Goal: Information Seeking & Learning: Check status

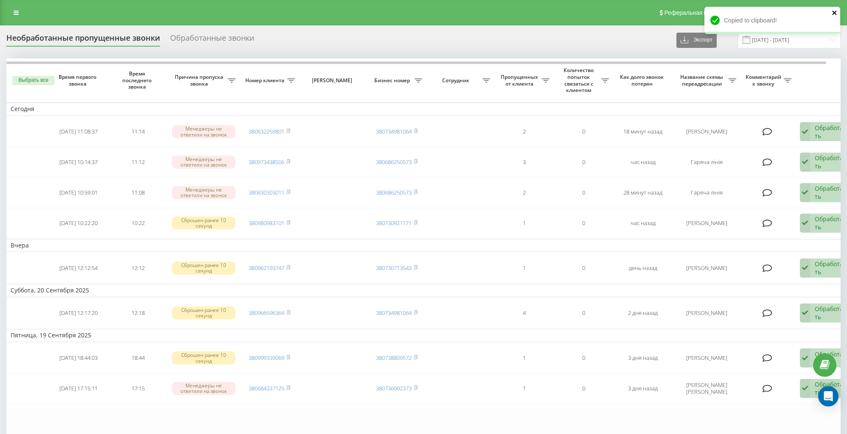
click at [834, 11] on icon "close" at bounding box center [834, 13] width 4 height 4
click at [646, 38] on div "Необработанные пропущенные звонки Обработанные звонки Экспорт .csv .xlsx 22.08.…" at bounding box center [423, 40] width 834 height 17
click at [20, 12] on link at bounding box center [15, 13] width 15 height 12
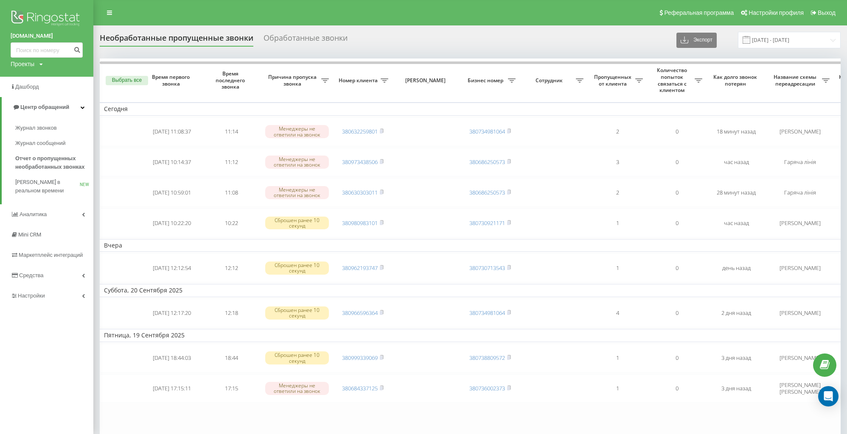
click at [53, 17] on img at bounding box center [47, 18] width 72 height 21
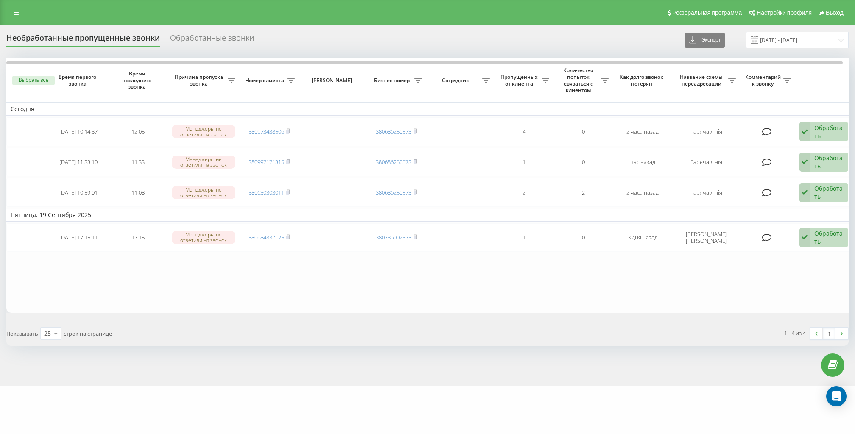
click at [618, 287] on table "[DATE] [DATE] 10:14:37 12:05 Менеджеры не ответили на звонок 380973438506 38068…" at bounding box center [430, 186] width 848 height 255
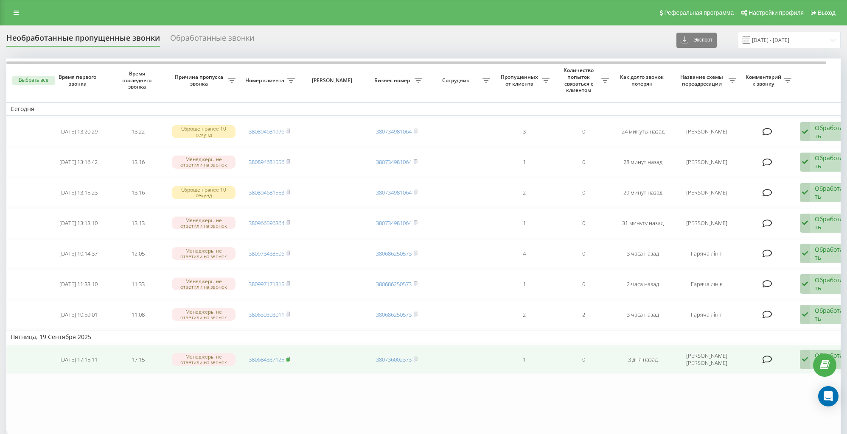
click at [288, 358] on rect at bounding box center [287, 360] width 3 height 4
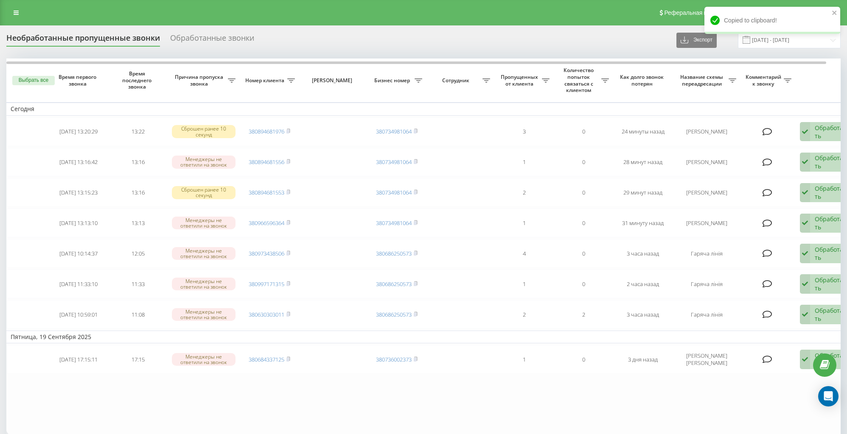
click at [552, 392] on table "[DATE] [DATE] 13:20:29 13:22 Сброшен ранее 10 секунд 380894681976 380734981064 …" at bounding box center [430, 247] width 848 height 377
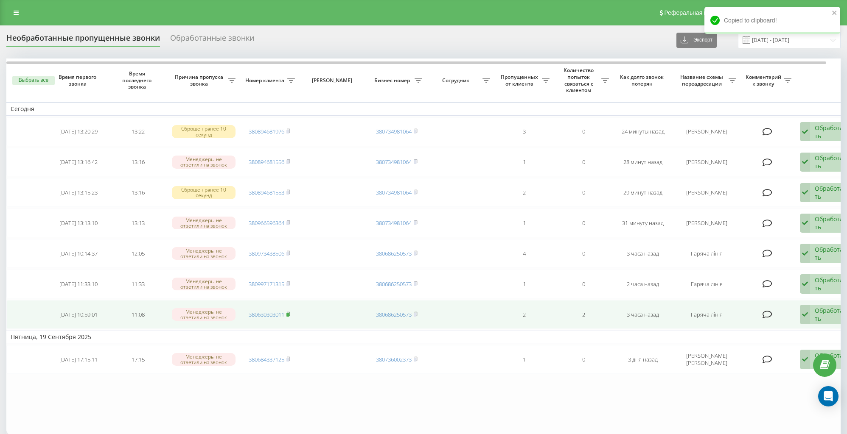
click at [288, 313] on rect at bounding box center [287, 315] width 3 height 4
click at [289, 313] on rect at bounding box center [287, 315] width 3 height 4
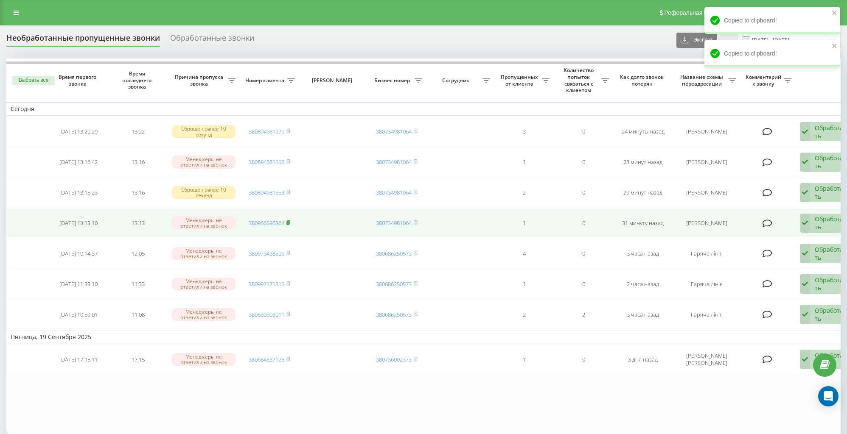
click at [289, 222] on rect at bounding box center [287, 223] width 3 height 4
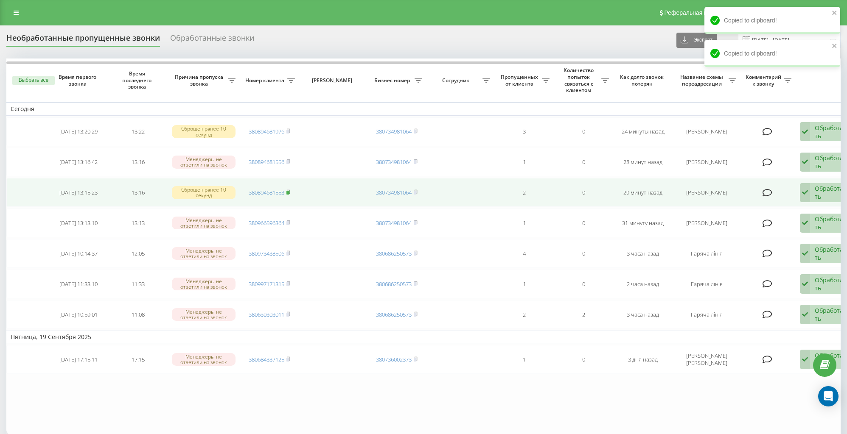
click at [289, 191] on rect at bounding box center [287, 193] width 3 height 4
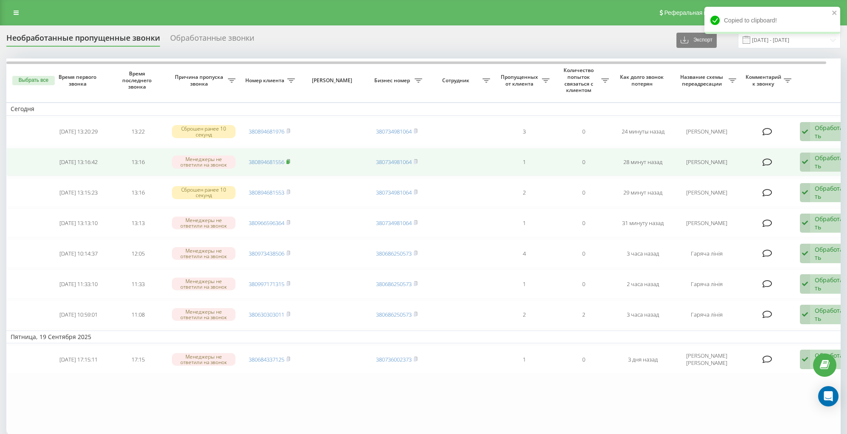
click at [288, 160] on rect at bounding box center [287, 162] width 3 height 4
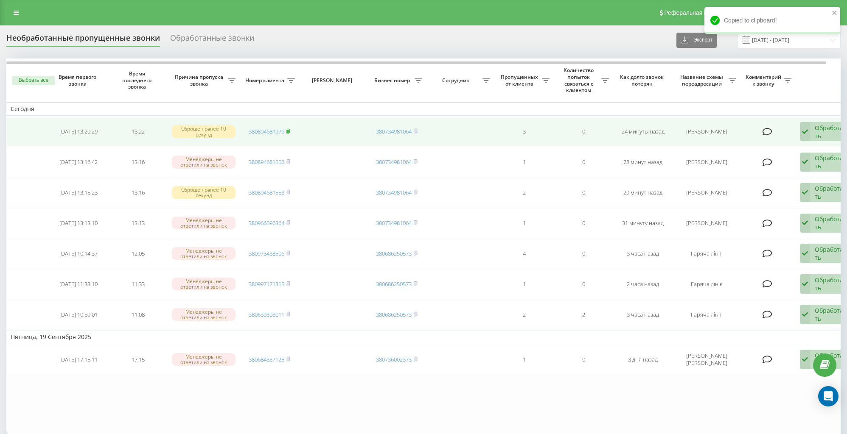
click at [288, 131] on rect at bounding box center [287, 132] width 3 height 4
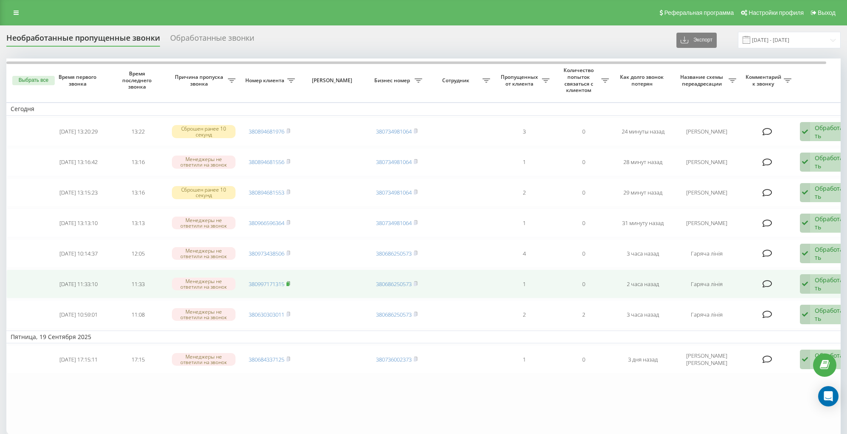
click at [288, 282] on rect at bounding box center [287, 284] width 3 height 4
click at [290, 282] on icon at bounding box center [288, 284] width 3 height 4
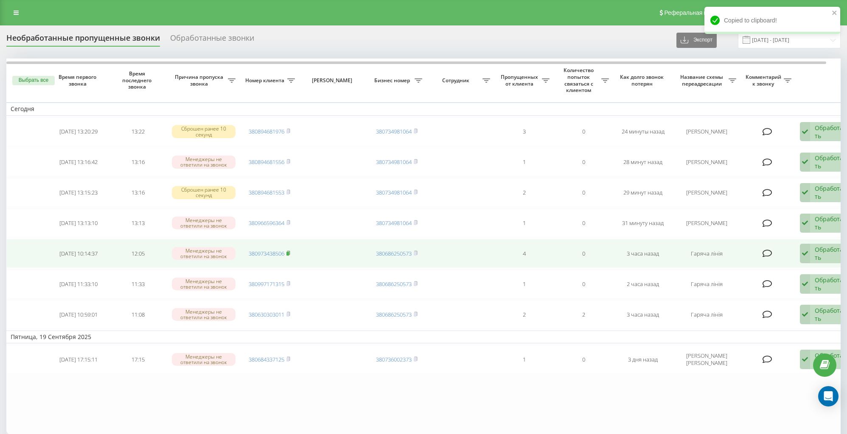
click at [290, 252] on icon at bounding box center [288, 253] width 4 height 5
click at [290, 251] on icon at bounding box center [288, 253] width 3 height 4
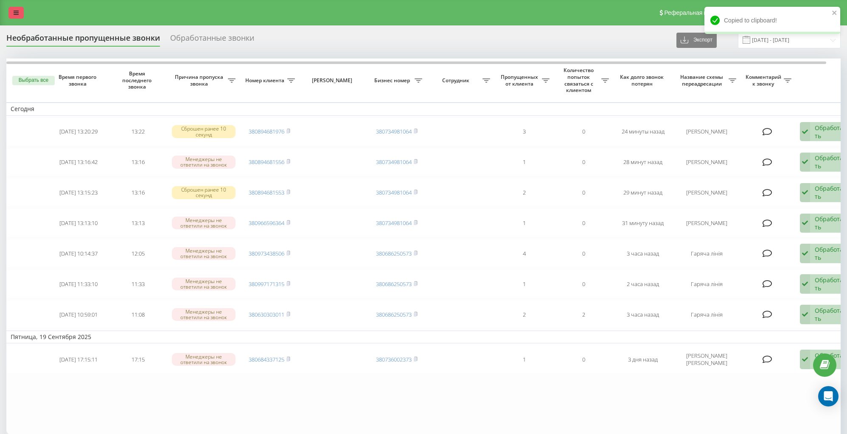
click at [19, 15] on link at bounding box center [15, 13] width 15 height 12
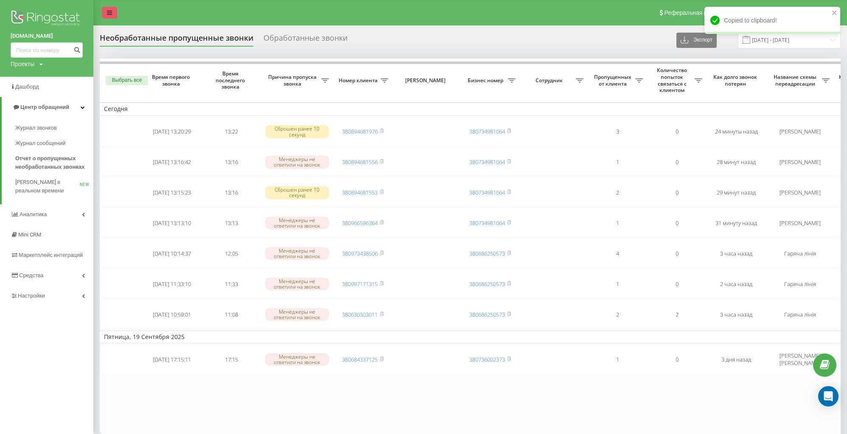
click at [111, 14] on icon at bounding box center [109, 13] width 5 height 6
